Goal: Task Accomplishment & Management: Manage account settings

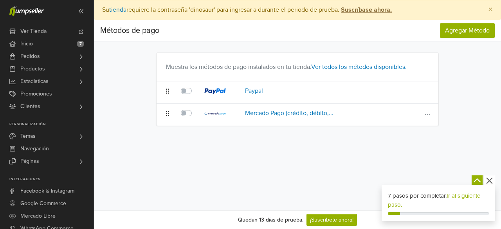
click at [189, 116] on div at bounding box center [188, 112] width 14 height 9
click at [195, 108] on label at bounding box center [195, 108] width 0 height 0
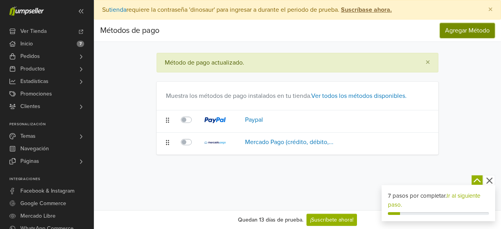
click at [459, 36] on button "Agregar Método" at bounding box center [467, 30] width 55 height 15
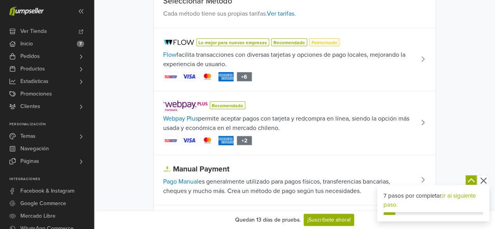
scroll to position [74, 0]
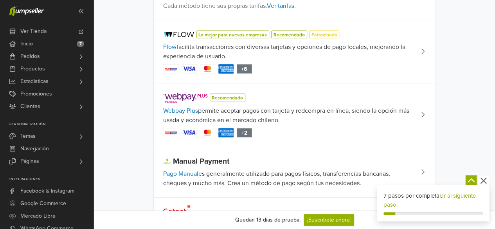
click at [404, 99] on div "Recomendado" at bounding box center [288, 97] width 251 height 9
